Goal: Task Accomplishment & Management: Use online tool/utility

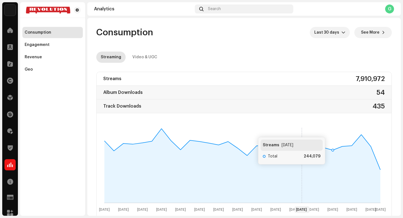
scroll to position [27, 0]
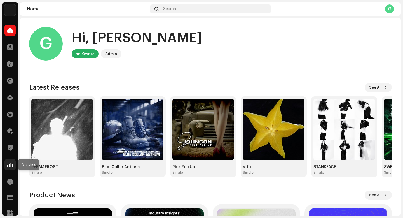
click at [9, 162] on span at bounding box center [10, 164] width 6 height 4
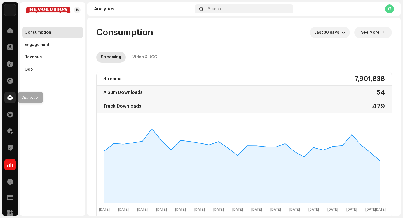
click at [9, 97] on span at bounding box center [10, 97] width 6 height 4
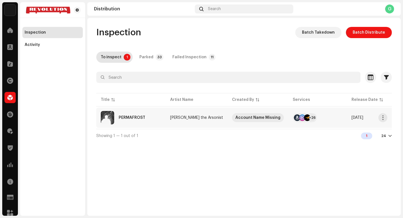
click at [322, 114] on re-a-table-services "+26" at bounding box center [317, 117] width 50 height 9
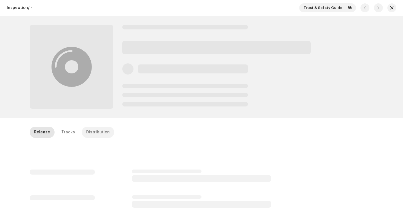
click at [91, 130] on div "Distribution" at bounding box center [97, 131] width 23 height 11
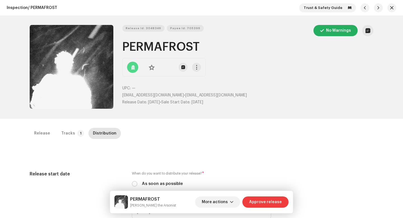
click at [270, 200] on span "Approve release" at bounding box center [265, 201] width 33 height 11
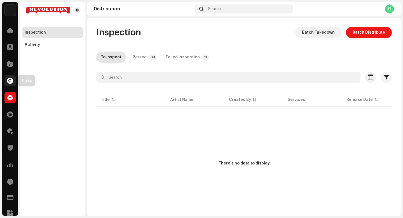
click at [11, 80] on span at bounding box center [10, 80] width 6 height 4
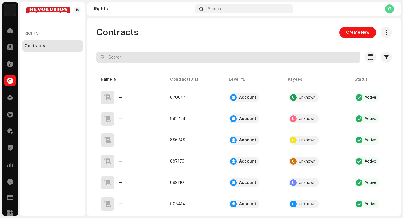
click at [138, 57] on input "text" at bounding box center [228, 56] width 264 height 11
type input "[PERSON_NAME]"
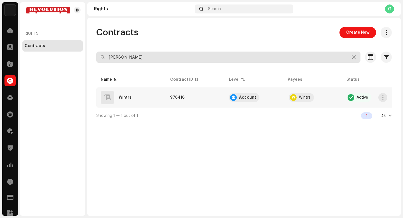
scroll to position [0, 9]
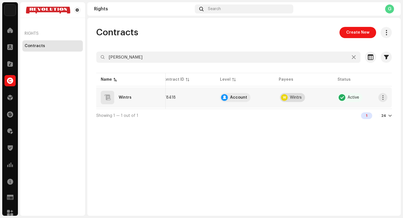
click at [293, 95] on div "W Wintrs" at bounding box center [292, 97] width 25 height 9
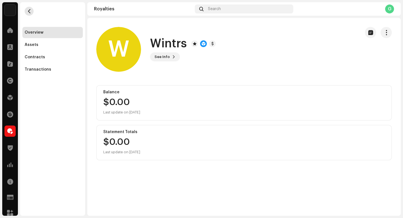
click at [30, 9] on span "button" at bounding box center [29, 11] width 4 height 4
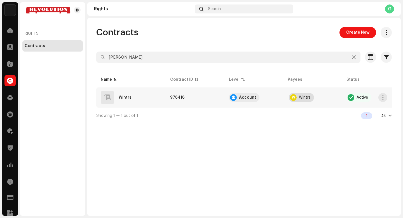
click at [304, 97] on div "Wintrs" at bounding box center [305, 97] width 12 height 4
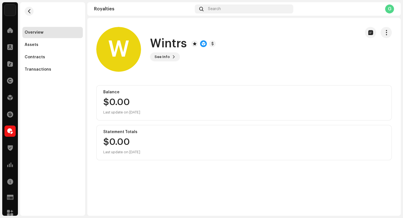
click at [381, 36] on re-m-actions-button at bounding box center [385, 32] width 11 height 11
click at [384, 34] on span "button" at bounding box center [385, 32] width 5 height 4
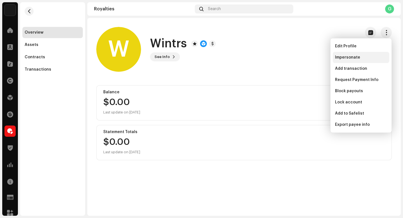
click at [342, 54] on div "Impersonate" at bounding box center [360, 57] width 56 height 11
